Goal: Information Seeking & Learning: Learn about a topic

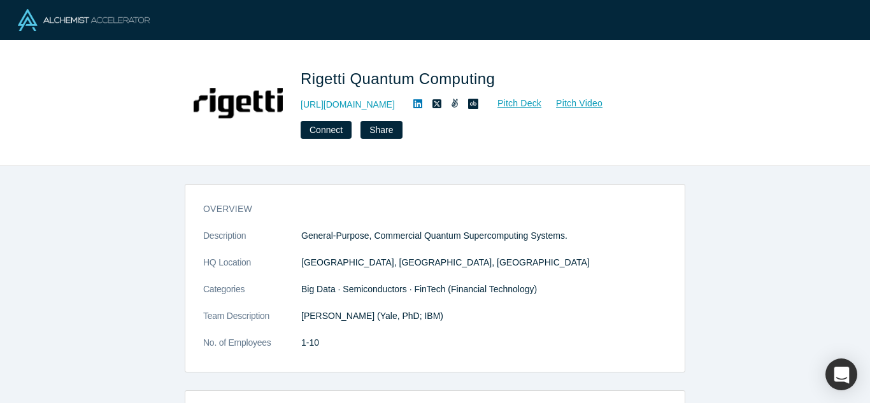
scroll to position [41, 0]
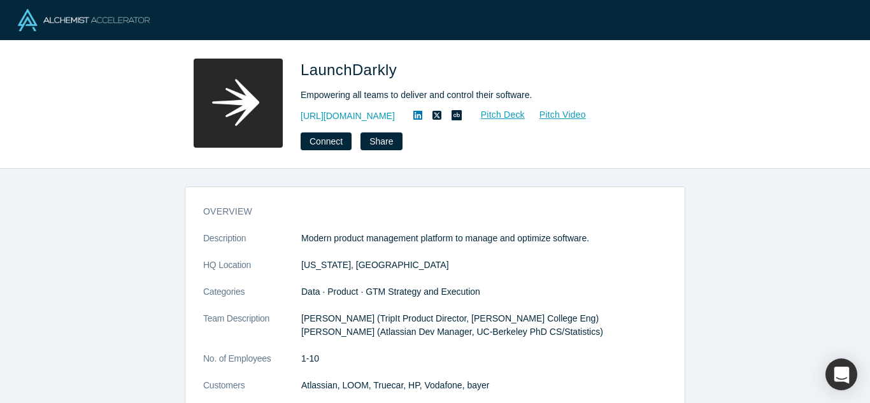
click at [351, 107] on div "LaunchDarkly Empowering all teams to deliver and control their software. http:/…" at bounding box center [478, 105] width 357 height 92
click at [358, 120] on link "http://launchdarkly.com" at bounding box center [347, 115] width 94 height 13
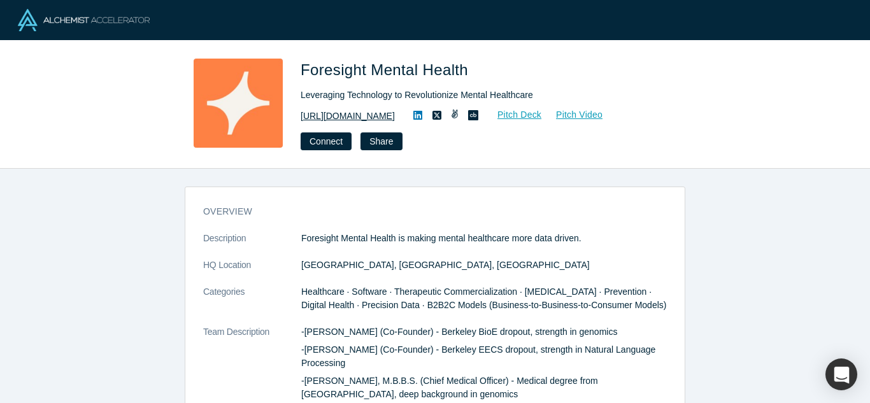
click at [393, 110] on link "https://www.foresightmentalhealth.com" at bounding box center [347, 115] width 94 height 13
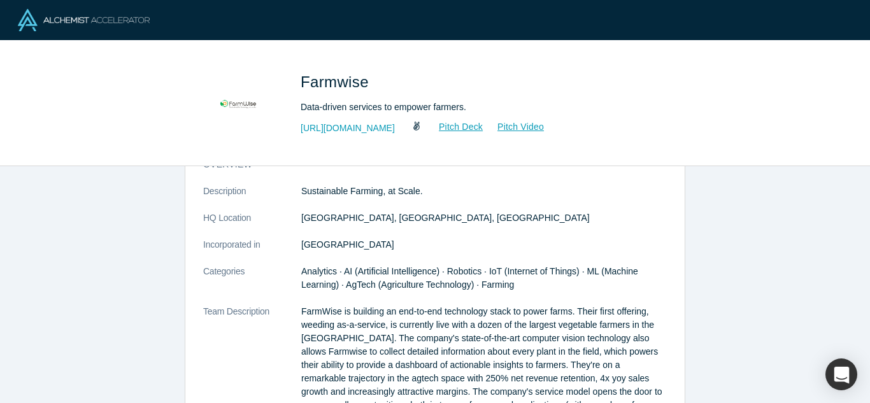
scroll to position [43, 0]
click at [355, 150] on div "Farmwise Data-driven services to empower farmers. [URL][DOMAIN_NAME] Pitch Deck…" at bounding box center [435, 103] width 870 height 125
click at [351, 124] on link "[URL][DOMAIN_NAME]" at bounding box center [347, 128] width 94 height 13
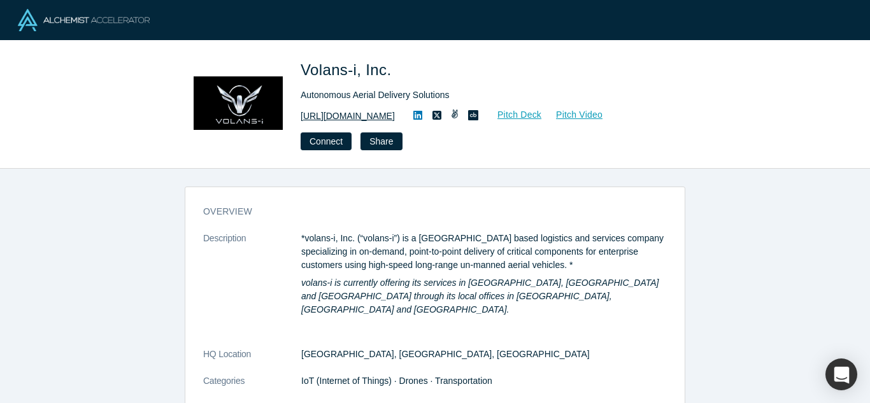
click at [361, 118] on link "[URL][DOMAIN_NAME]" at bounding box center [347, 115] width 94 height 13
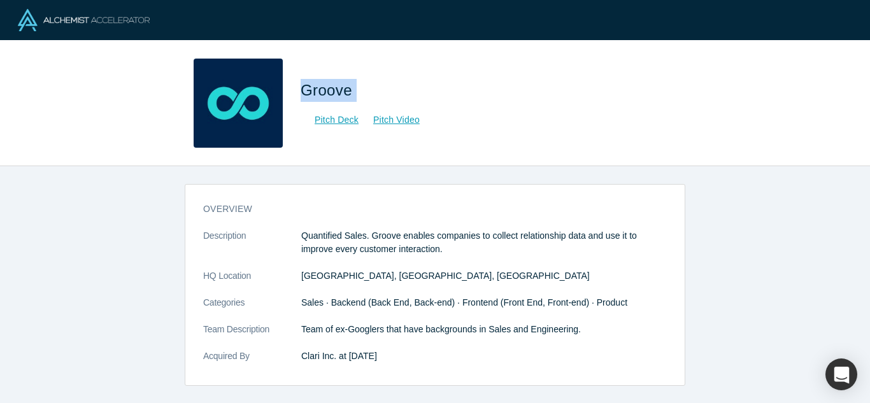
drag, startPoint x: 371, startPoint y: 85, endPoint x: 302, endPoint y: 81, distance: 68.9
click at [302, 81] on h1 "Groove" at bounding box center [478, 90] width 357 height 23
copy span "Groove"
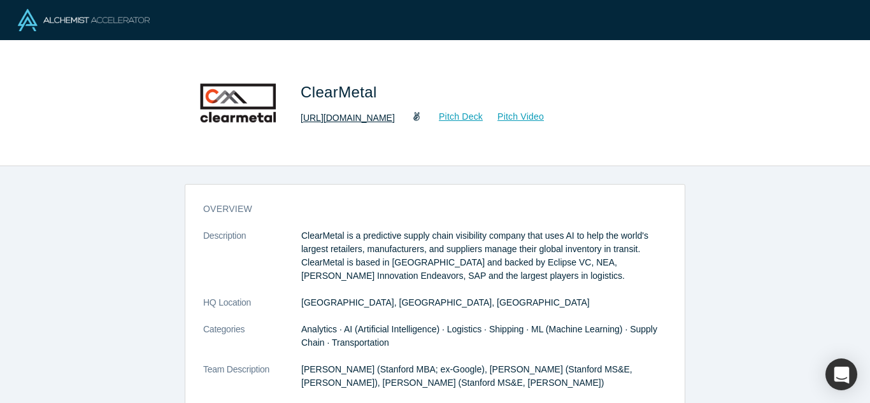
click at [360, 120] on link "http://www.clearmetal.com/" at bounding box center [347, 117] width 94 height 13
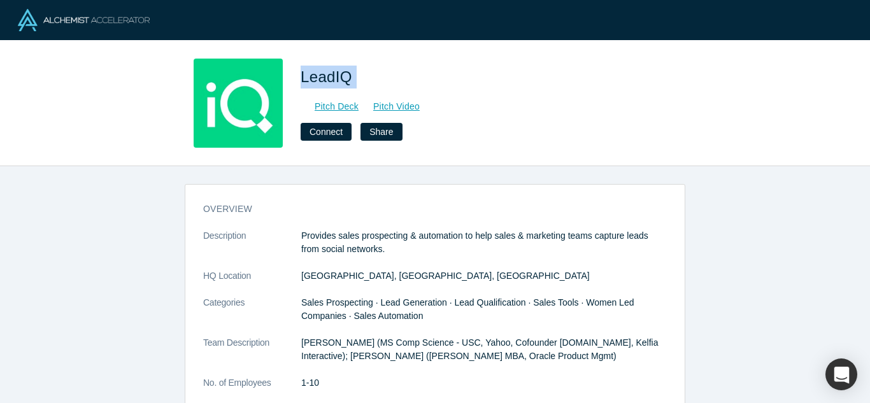
drag, startPoint x: 371, startPoint y: 70, endPoint x: 300, endPoint y: 69, distance: 70.0
click at [300, 69] on h1 "LeadIQ" at bounding box center [478, 77] width 357 height 23
copy span "LeadIQ"
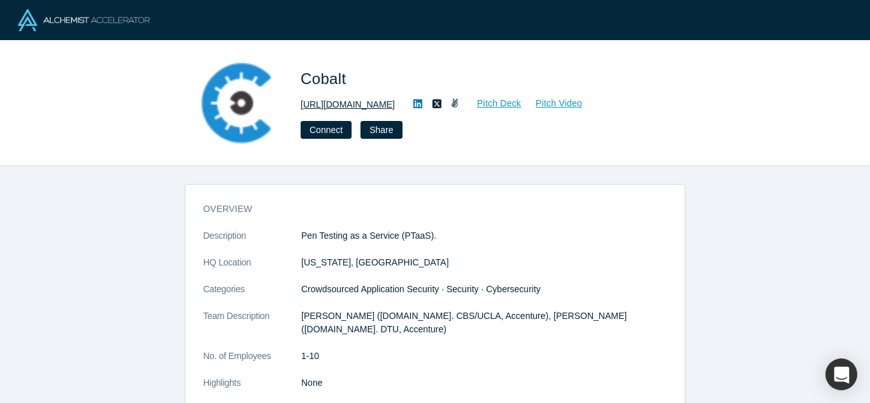
click at [341, 102] on link "[URL][DOMAIN_NAME]" at bounding box center [347, 104] width 94 height 13
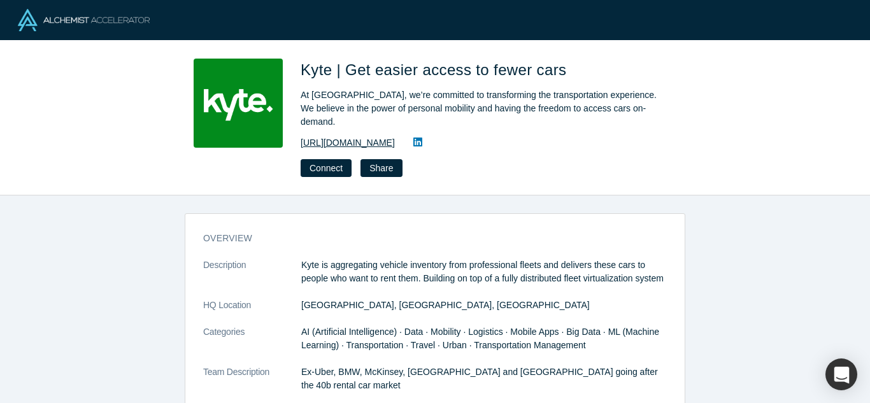
click at [324, 136] on link "[URL][DOMAIN_NAME]" at bounding box center [347, 142] width 94 height 13
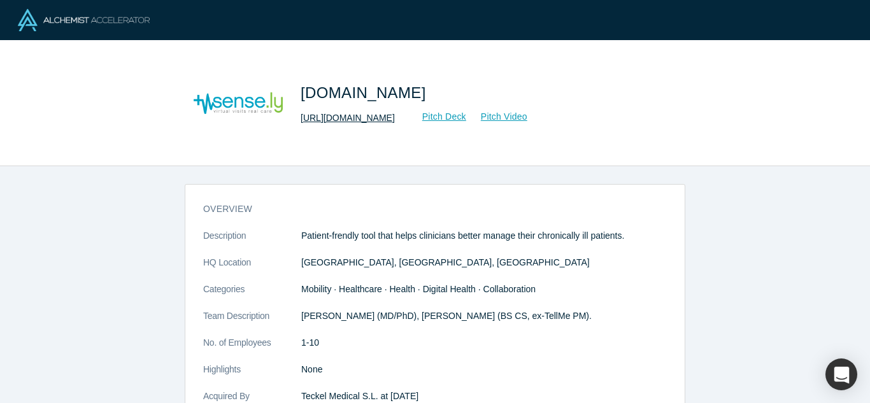
click at [329, 118] on link "http://sense.ly/" at bounding box center [347, 117] width 94 height 13
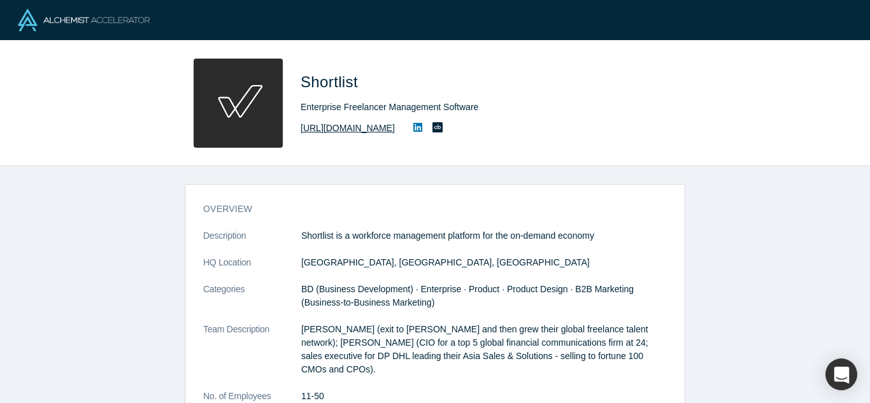
click at [342, 126] on link "https://www.shortlist.co" at bounding box center [347, 128] width 94 height 13
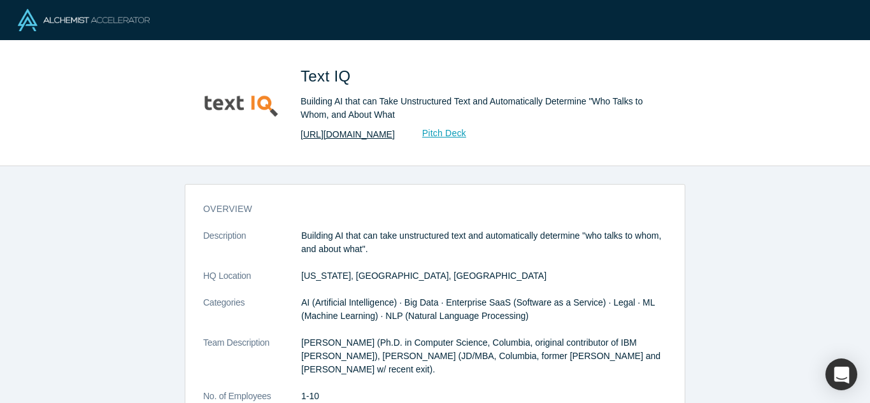
click at [335, 132] on link "http://textiq.com/" at bounding box center [347, 134] width 94 height 13
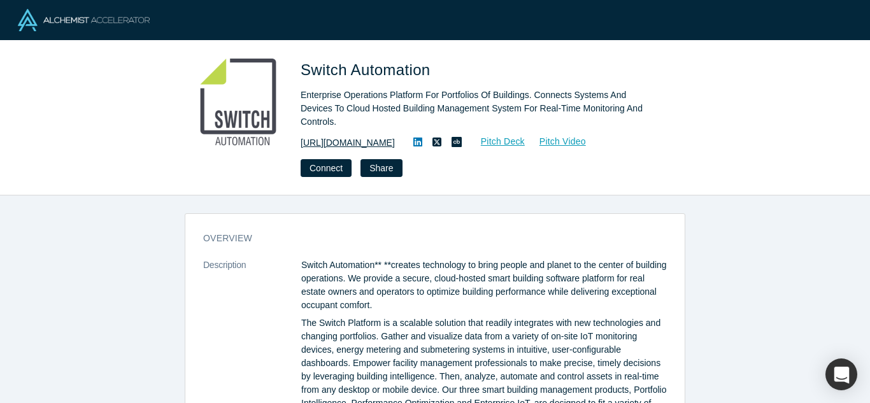
click at [345, 136] on link "[URL][DOMAIN_NAME]" at bounding box center [347, 142] width 94 height 13
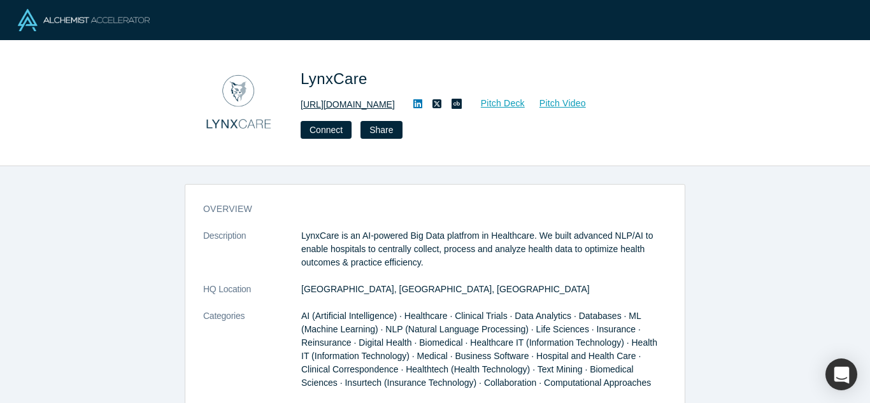
click at [335, 106] on link "[URL][DOMAIN_NAME]" at bounding box center [347, 104] width 94 height 13
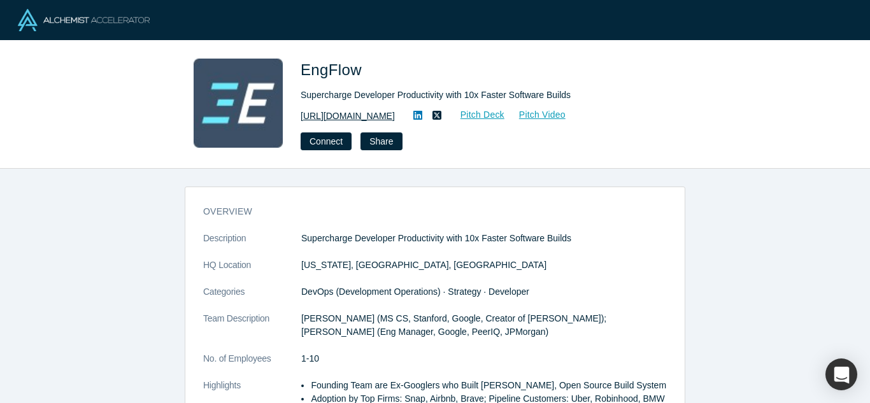
click at [332, 116] on link "[URL][DOMAIN_NAME]" at bounding box center [347, 115] width 94 height 13
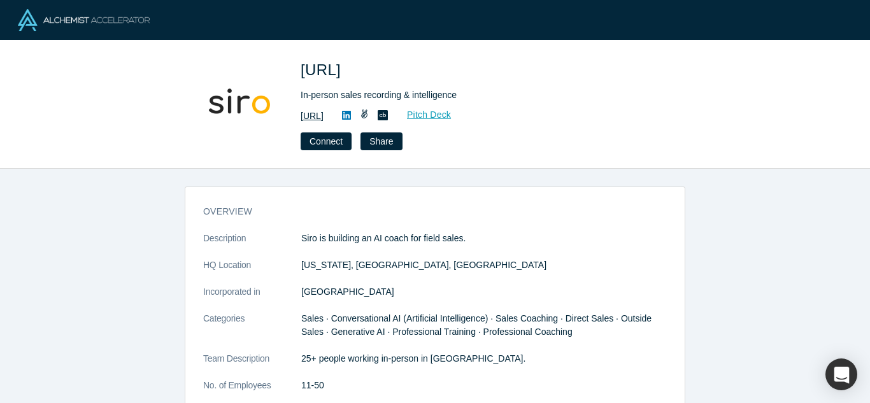
click at [323, 114] on link "http://www.siro.ai" at bounding box center [311, 115] width 23 height 13
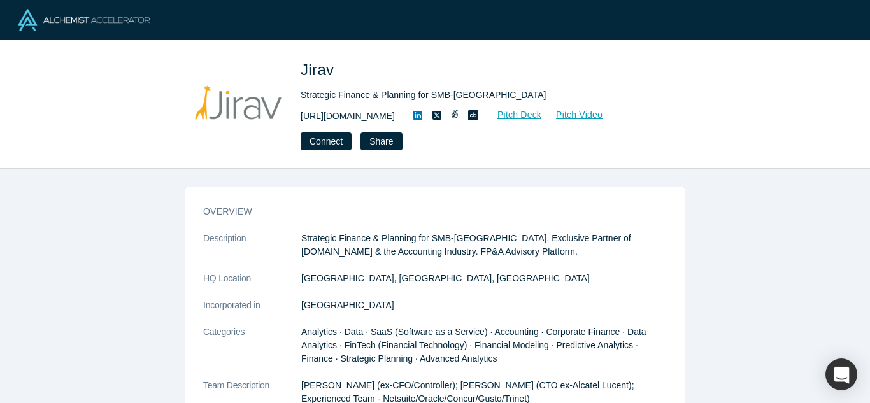
click at [355, 119] on link "[URL][DOMAIN_NAME]" at bounding box center [347, 115] width 94 height 13
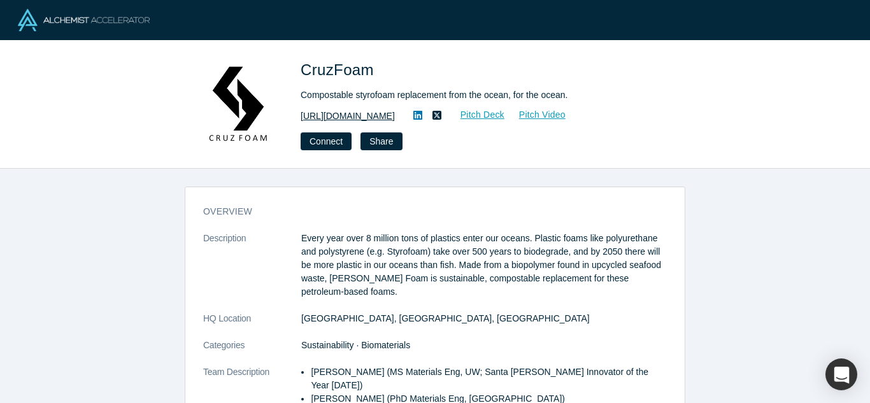
click at [328, 115] on link "[URL][DOMAIN_NAME]" at bounding box center [347, 115] width 94 height 13
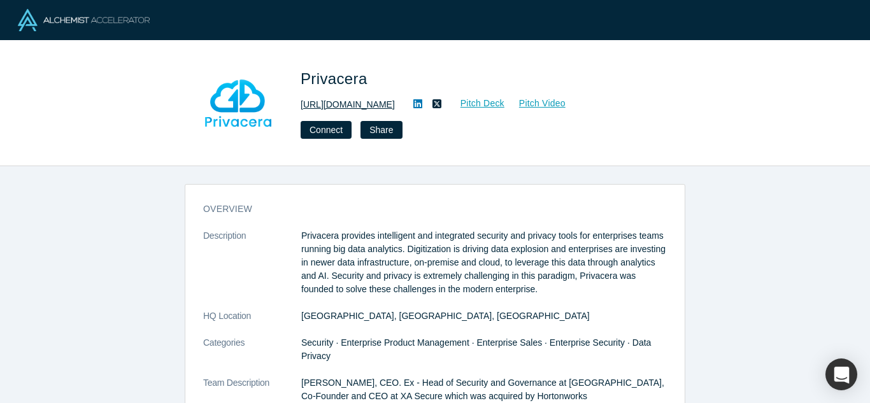
click at [360, 101] on link "http://www.privacera.com" at bounding box center [347, 104] width 94 height 13
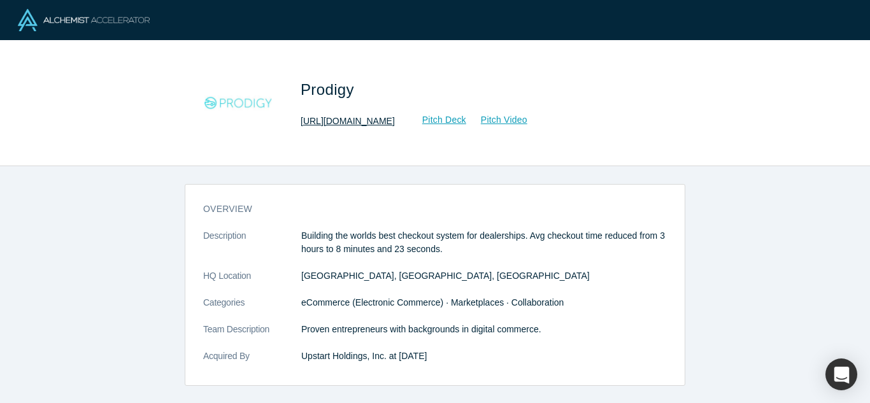
click at [351, 118] on link "[URL][DOMAIN_NAME]" at bounding box center [347, 121] width 94 height 13
click at [358, 124] on link "http://getprodigy.com" at bounding box center [347, 121] width 94 height 13
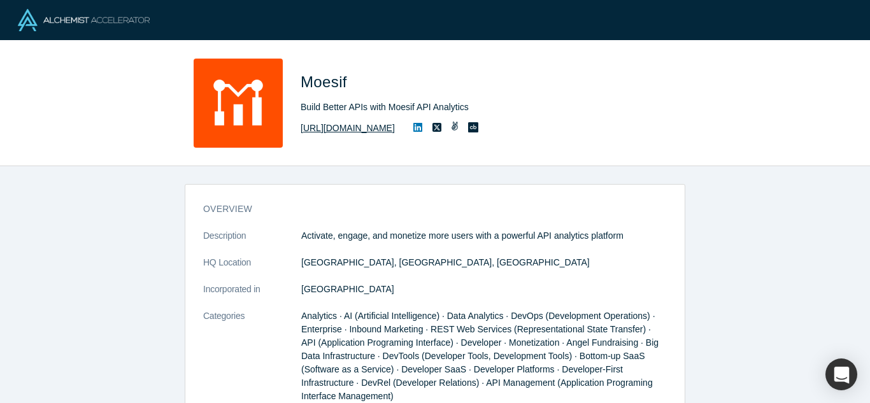
click at [353, 128] on link "[URL][DOMAIN_NAME]" at bounding box center [347, 128] width 94 height 13
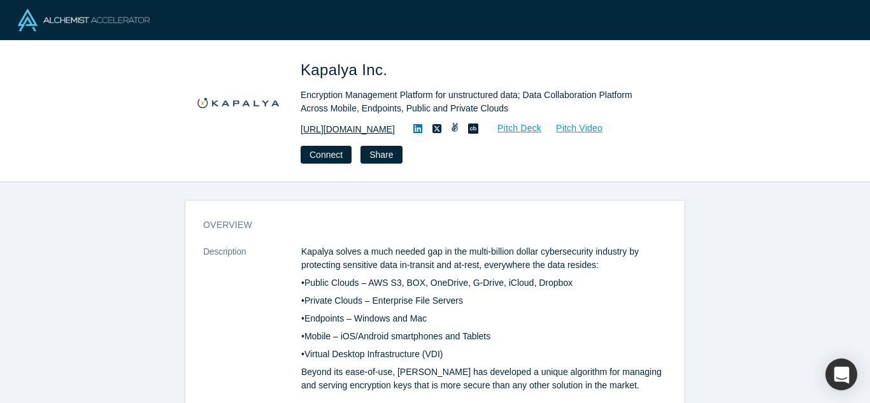
click at [359, 127] on link "https://kapalya.com" at bounding box center [347, 129] width 94 height 13
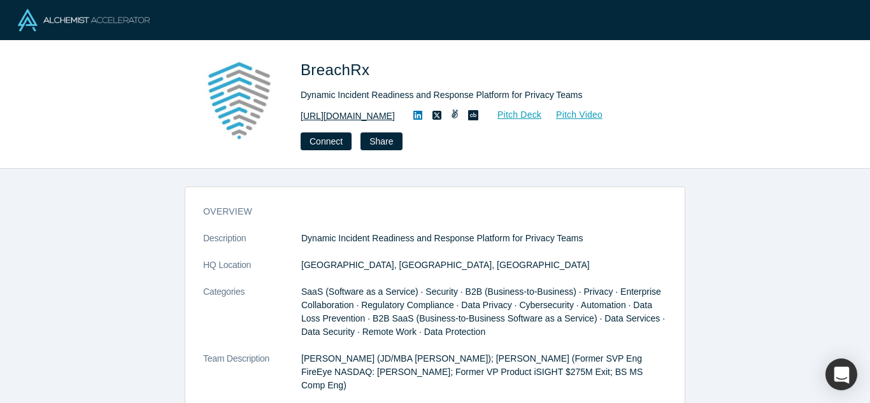
click at [333, 118] on link "[URL][DOMAIN_NAME]" at bounding box center [347, 115] width 94 height 13
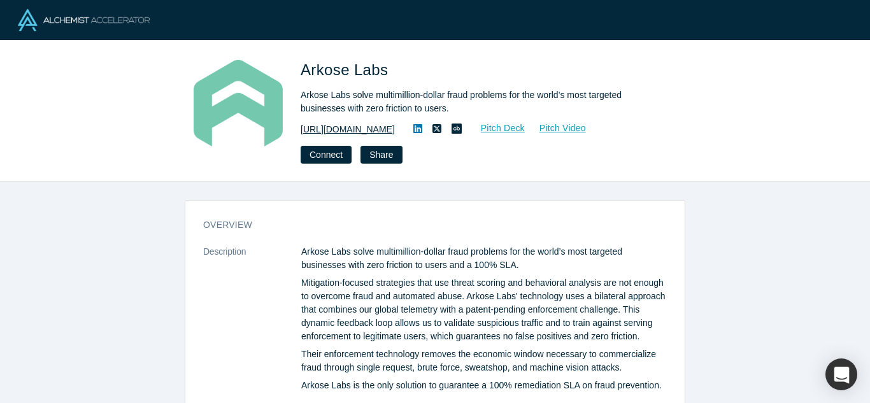
click at [323, 131] on link "https://www.arkoselabs.com" at bounding box center [347, 129] width 94 height 13
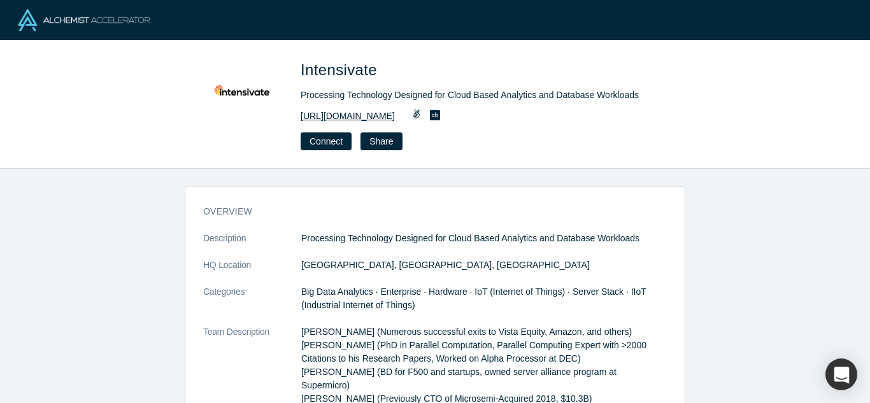
click at [351, 111] on link "http://intensivate.com" at bounding box center [347, 115] width 94 height 13
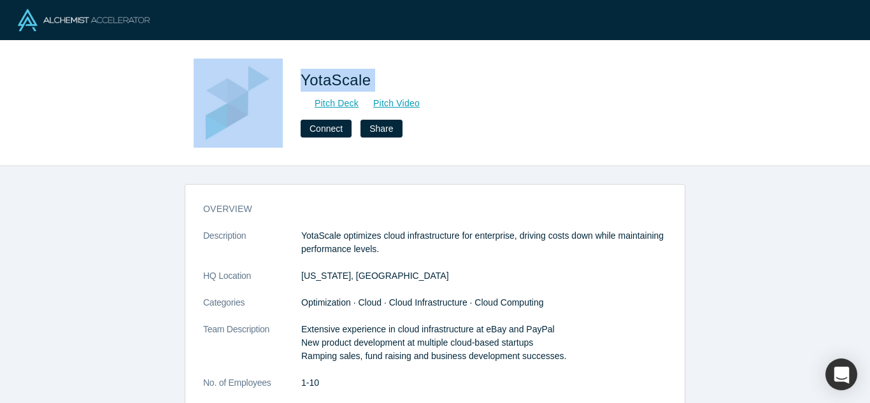
drag, startPoint x: 395, startPoint y: 79, endPoint x: 280, endPoint y: 81, distance: 115.3
click at [280, 81] on div "YotaScale Pitch Deck Pitch Video Connect Share" at bounding box center [435, 103] width 500 height 89
copy div "YotaScale"
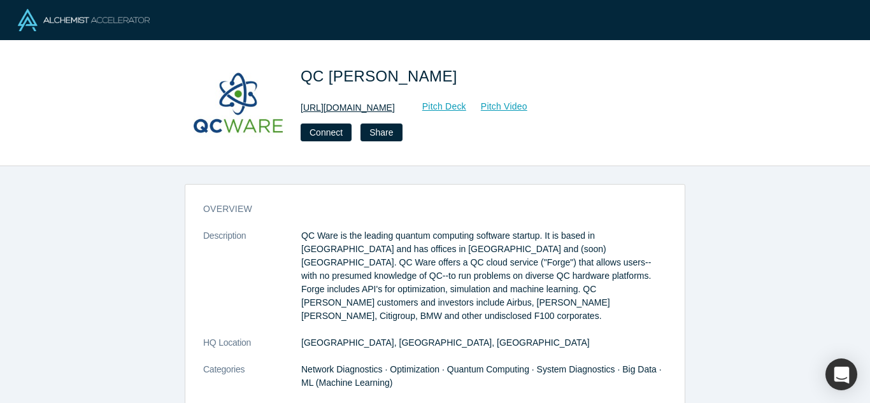
click at [358, 102] on link "[URL][DOMAIN_NAME]" at bounding box center [347, 107] width 94 height 13
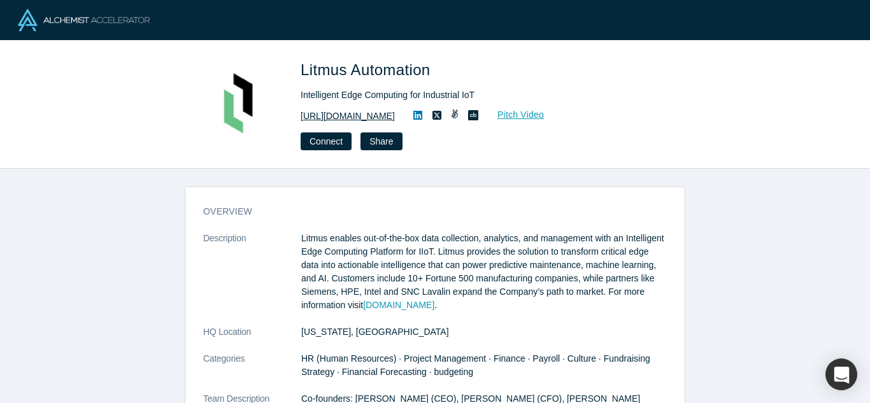
click at [319, 115] on link "http://litmus.io" at bounding box center [347, 115] width 94 height 13
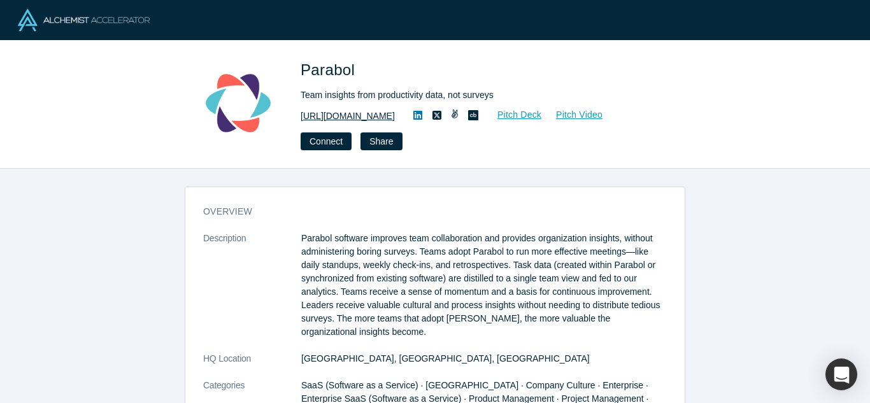
click at [338, 112] on link "https://www.parabol.co" at bounding box center [347, 115] width 94 height 13
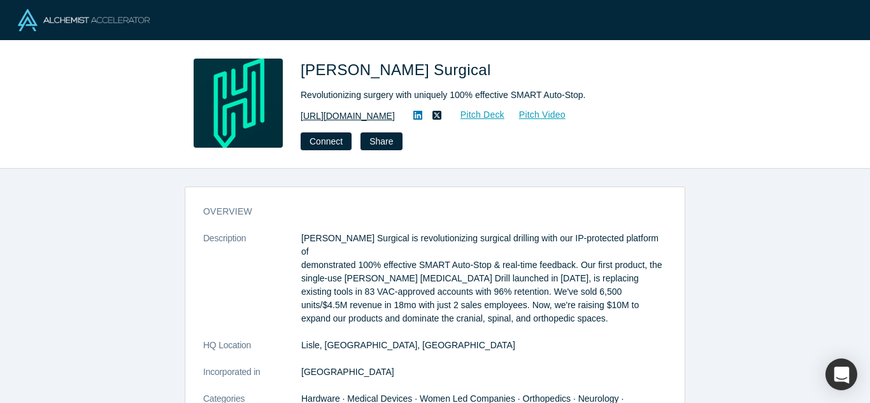
click at [344, 120] on link "[URL][DOMAIN_NAME]" at bounding box center [347, 115] width 94 height 13
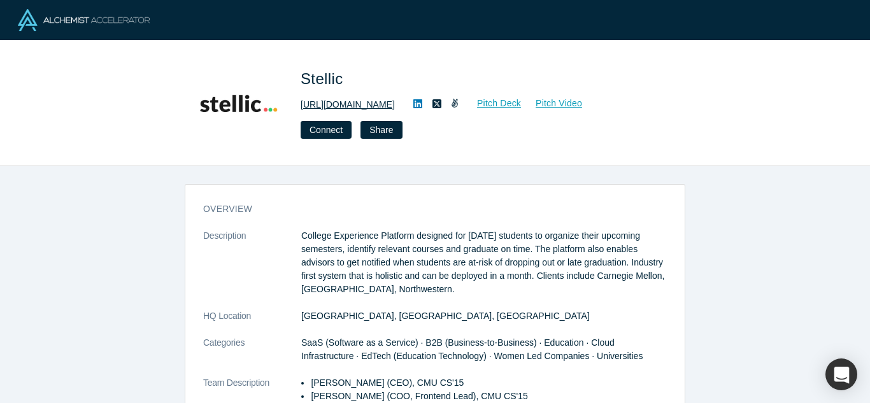
click at [363, 102] on link "http://www.stellic.com" at bounding box center [347, 104] width 94 height 13
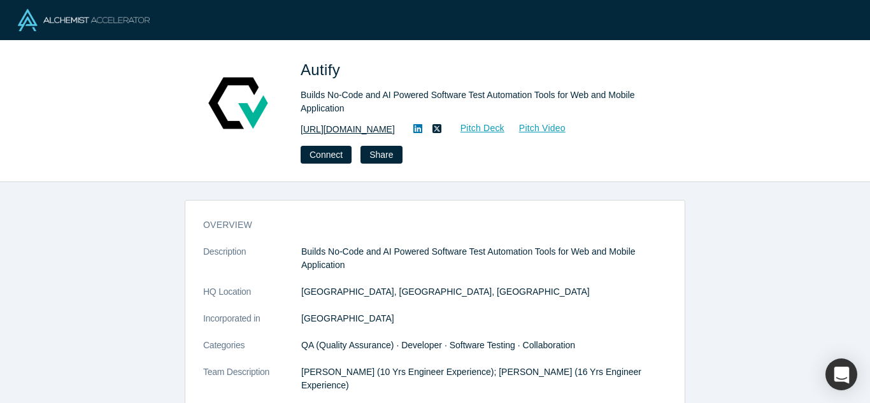
click at [352, 124] on link "https://autify.com/" at bounding box center [347, 129] width 94 height 13
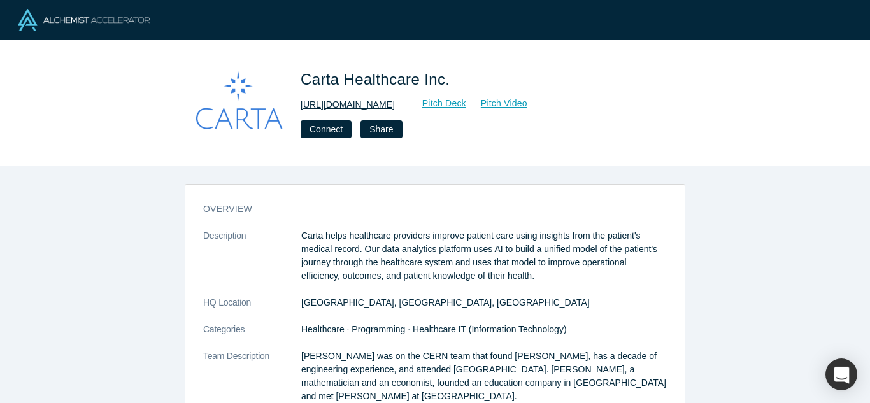
click at [332, 101] on link "[URL][DOMAIN_NAME]" at bounding box center [347, 104] width 94 height 13
